Goal: Use online tool/utility: Utilize a website feature to perform a specific function

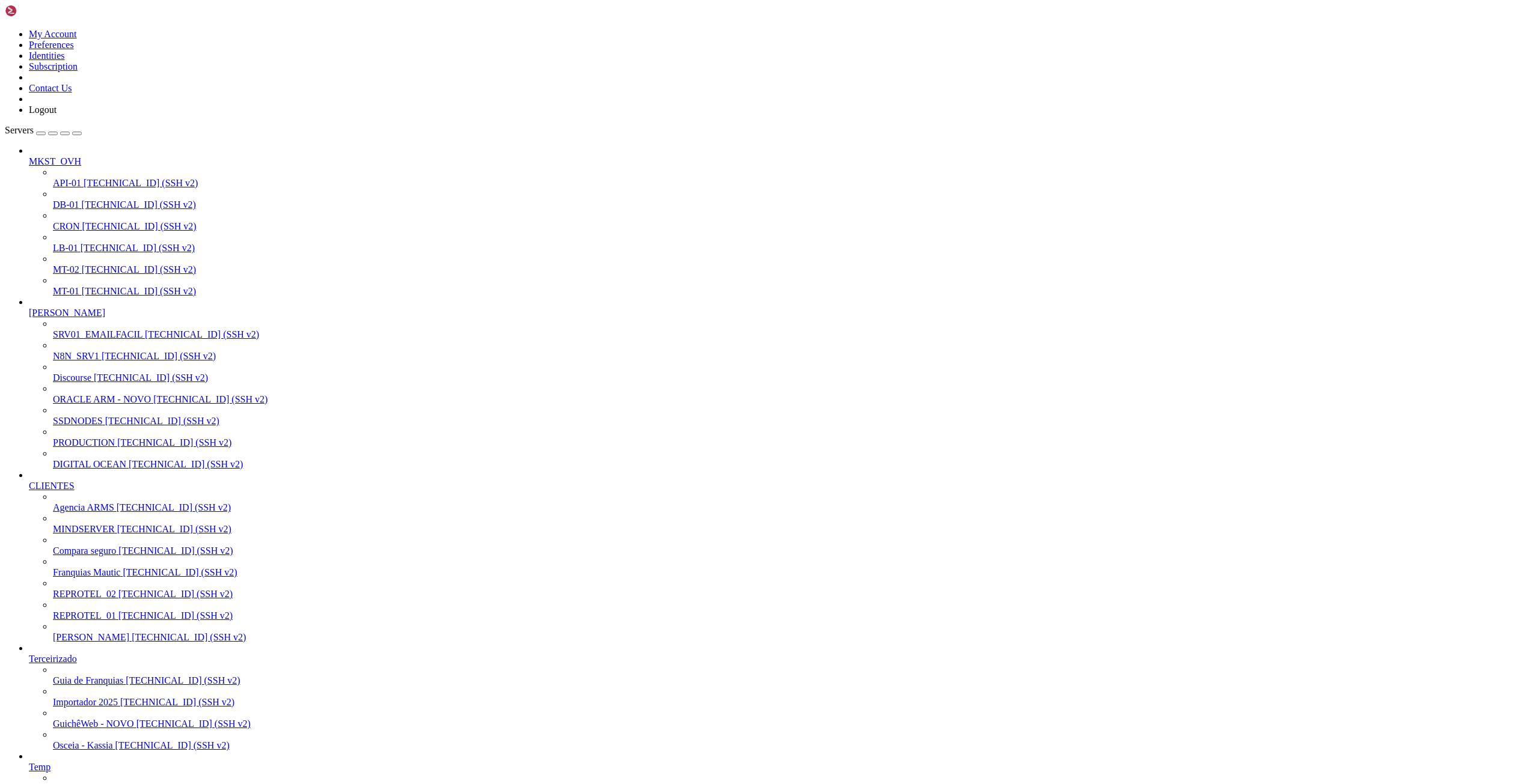
scroll to position [7091, 0]
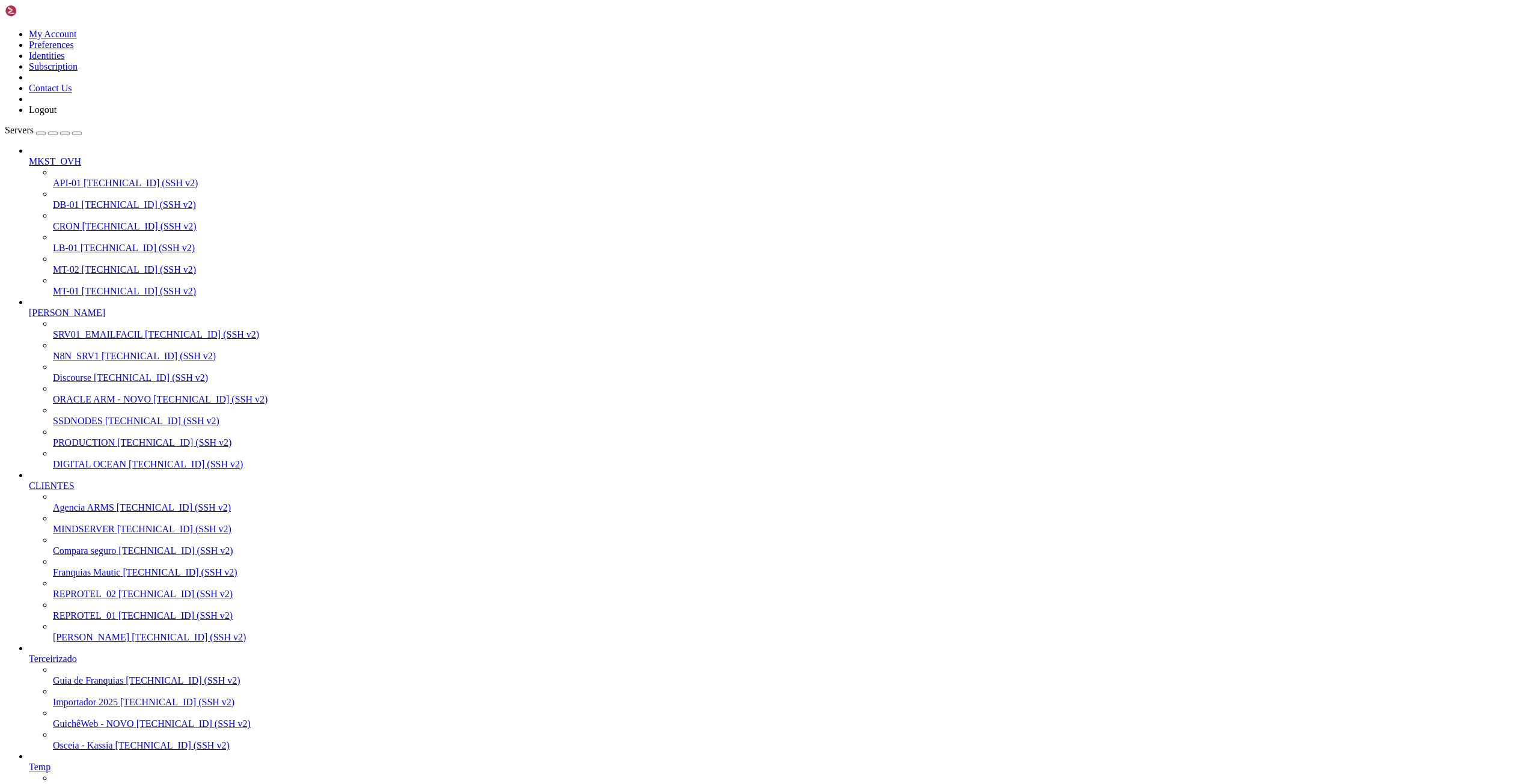
scroll to position [7572, 0]
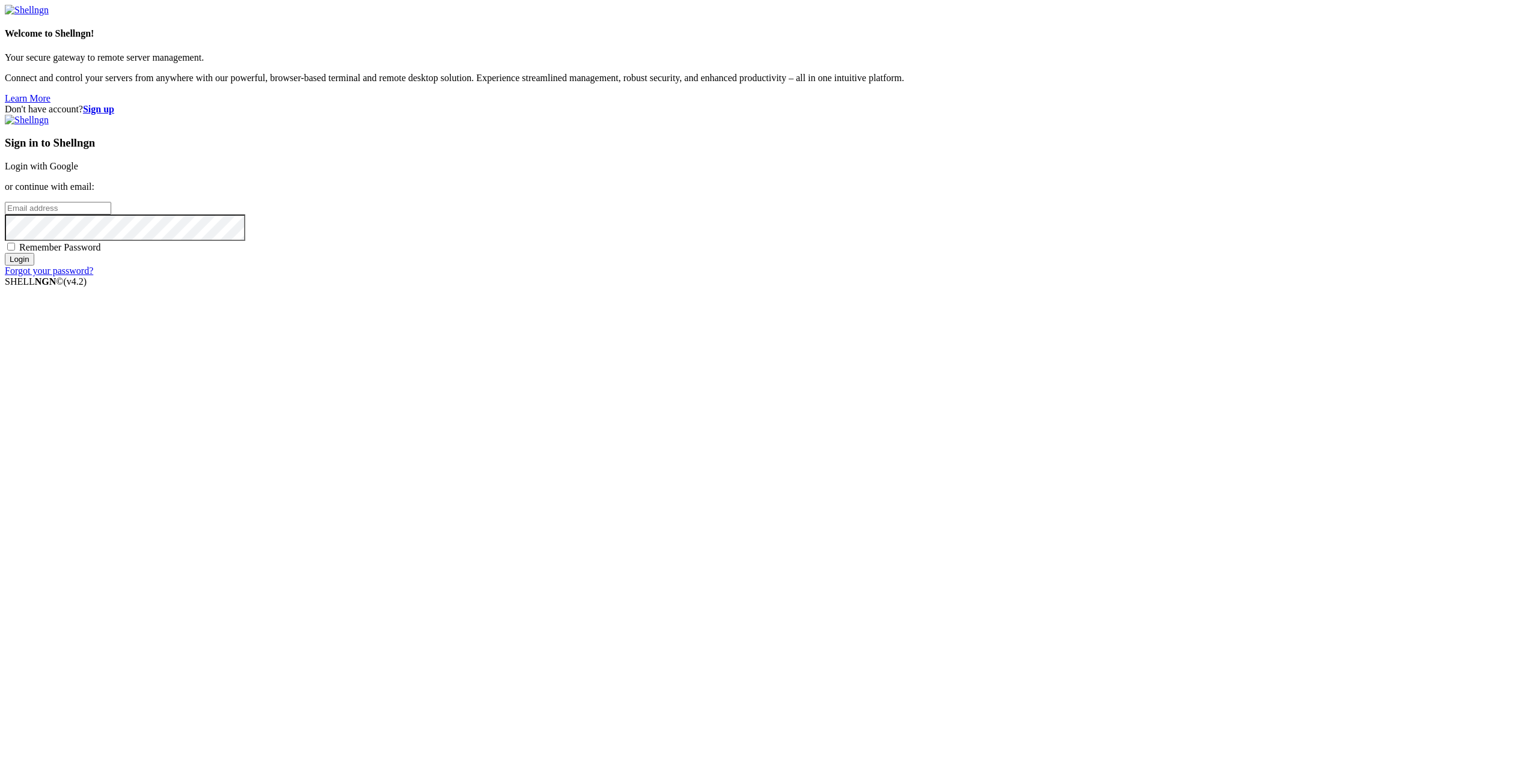
type input "[EMAIL_ADDRESS][DOMAIN_NAME]"
click at [35, 266] on input "Login" at bounding box center [19, 259] width 29 height 13
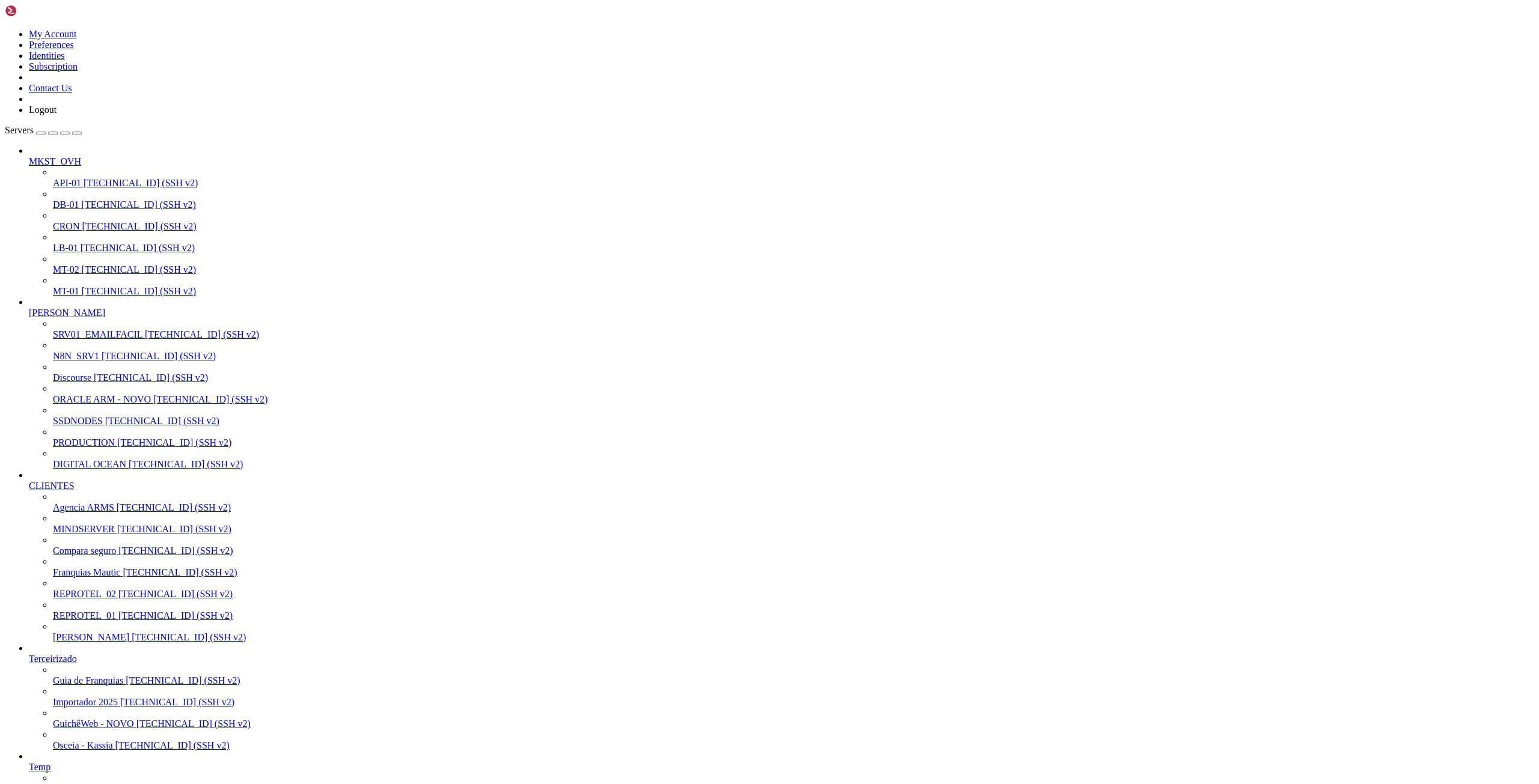
scroll to position [274, 0]
click at [78, 632] on span "[PERSON_NAME]" at bounding box center [91, 637] width 76 height 10
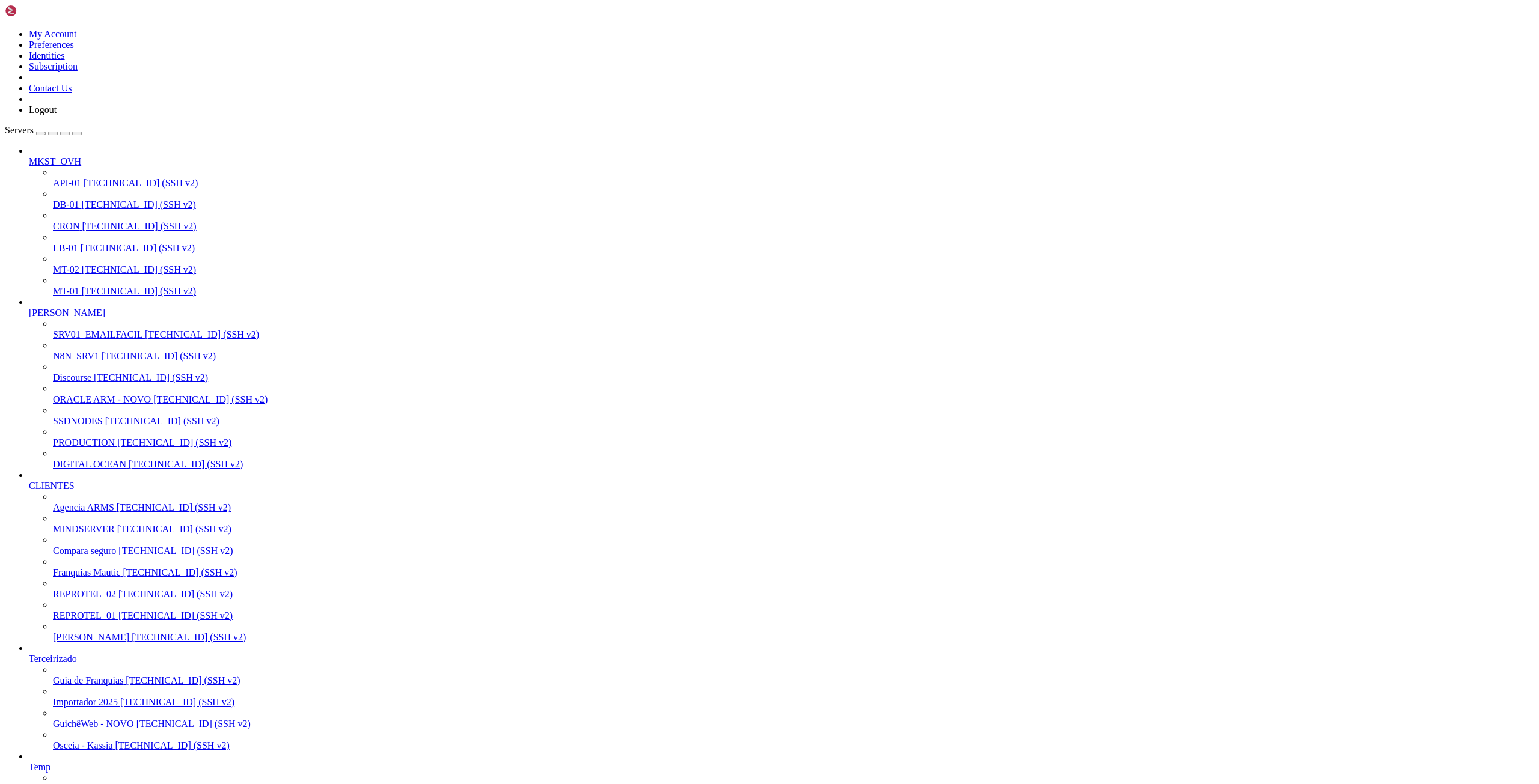
click at [68, 438] on span "PRODUCTION" at bounding box center [83, 442] width 62 height 10
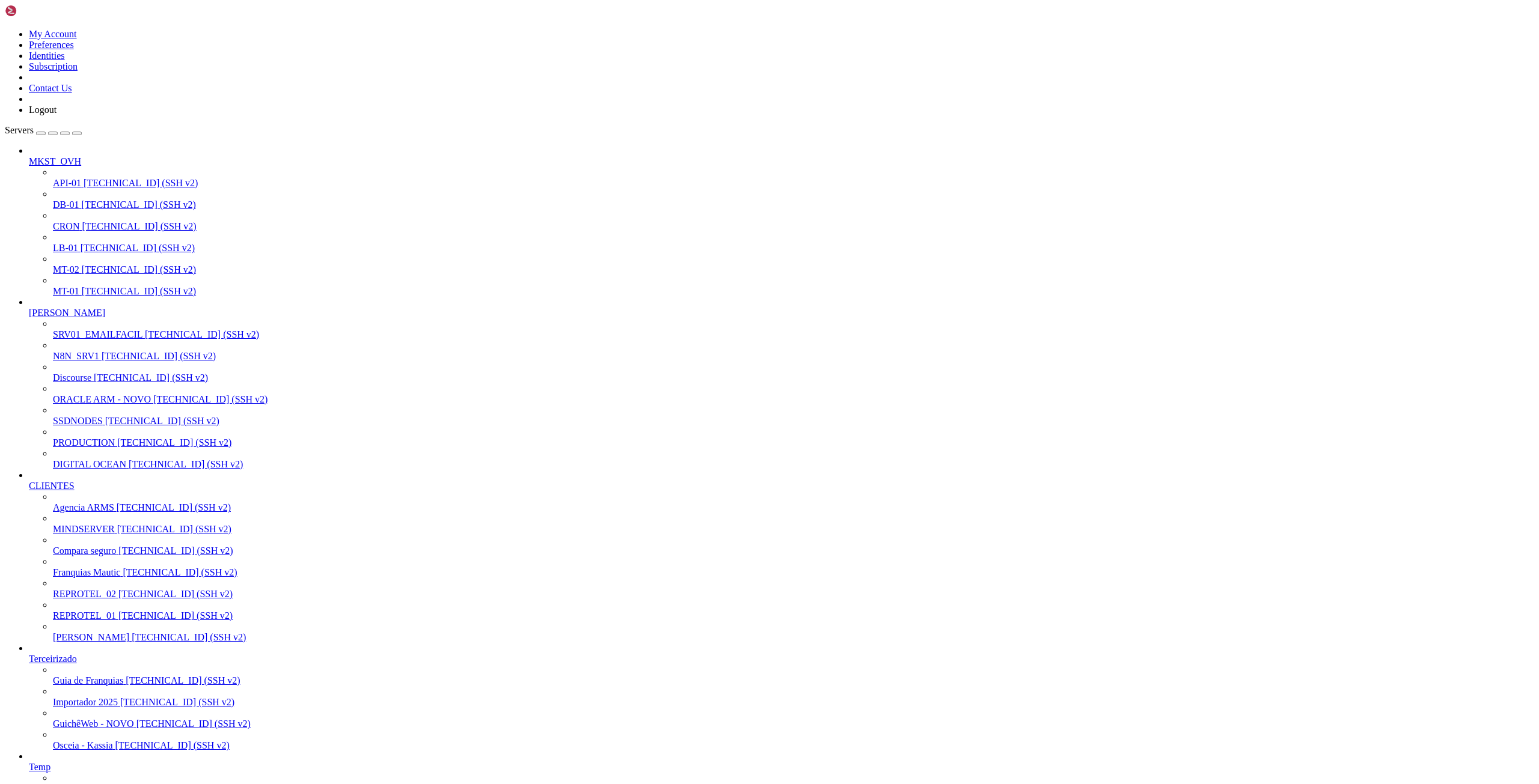
drag, startPoint x: 202, startPoint y: 1249, endPoint x: 248, endPoint y: 1248, distance: 46.0
drag, startPoint x: 11, startPoint y: 1210, endPoint x: 271, endPoint y: 1251, distance: 263.2
